Goal: Obtain resource: Obtain resource

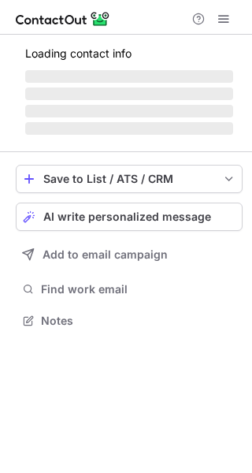
scroll to position [305, 252]
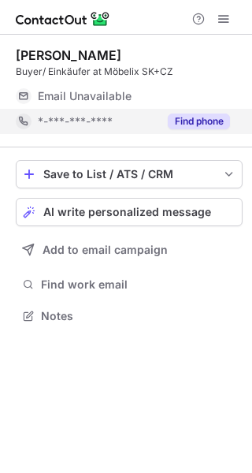
click at [194, 124] on button "Find phone" at bounding box center [199, 122] width 62 height 16
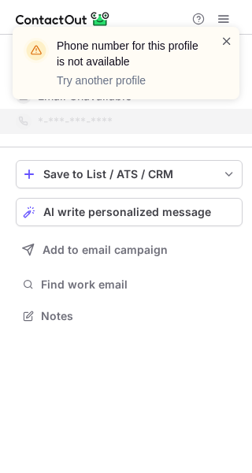
click at [227, 41] on span at bounding box center [227, 41] width 13 height 16
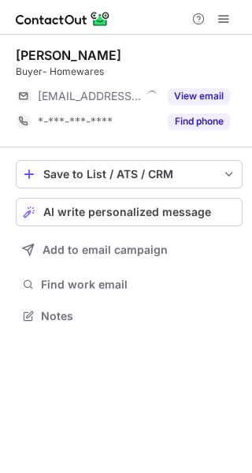
scroll to position [305, 252]
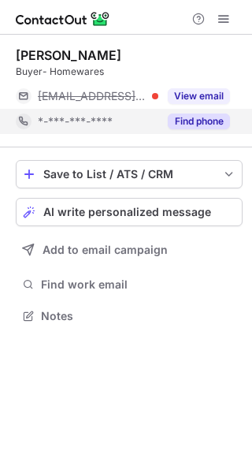
click at [187, 121] on button "Find phone" at bounding box center [199, 122] width 62 height 16
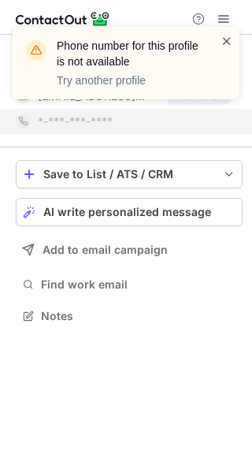
click at [229, 46] on span at bounding box center [227, 41] width 13 height 16
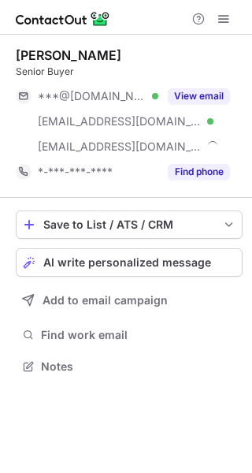
scroll to position [356, 252]
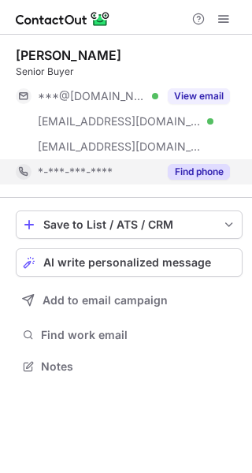
click at [203, 178] on button "Find phone" at bounding box center [199, 172] width 62 height 16
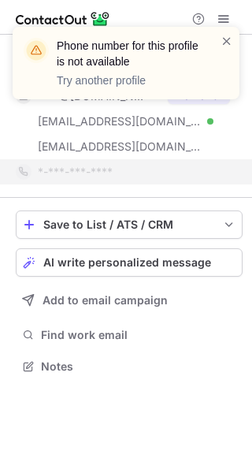
click at [13, 96] on div "notification timer" at bounding box center [13, 97] width 0 height 4
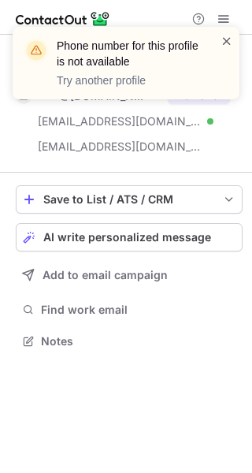
click at [233, 40] on span at bounding box center [227, 41] width 13 height 16
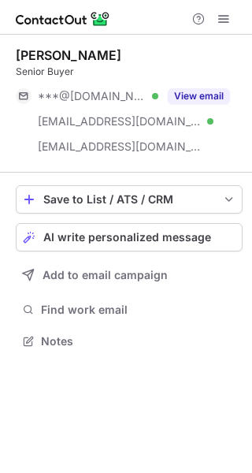
click at [206, 96] on div "Phone number for this profile is not available Try another profile" at bounding box center [126, 69] width 252 height 117
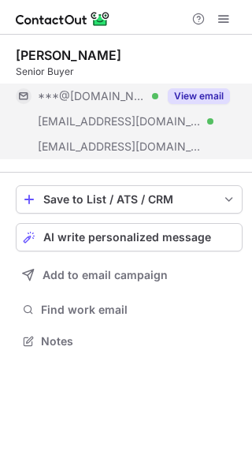
click at [203, 94] on button "View email" at bounding box center [199, 96] width 62 height 16
